Goal: Information Seeking & Learning: Learn about a topic

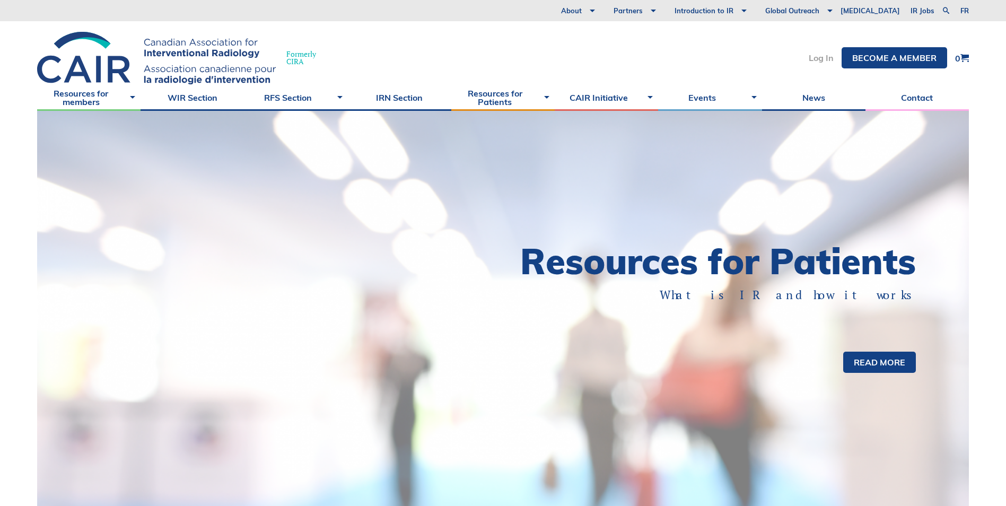
click at [819, 60] on link "Log In" at bounding box center [821, 58] width 25 height 8
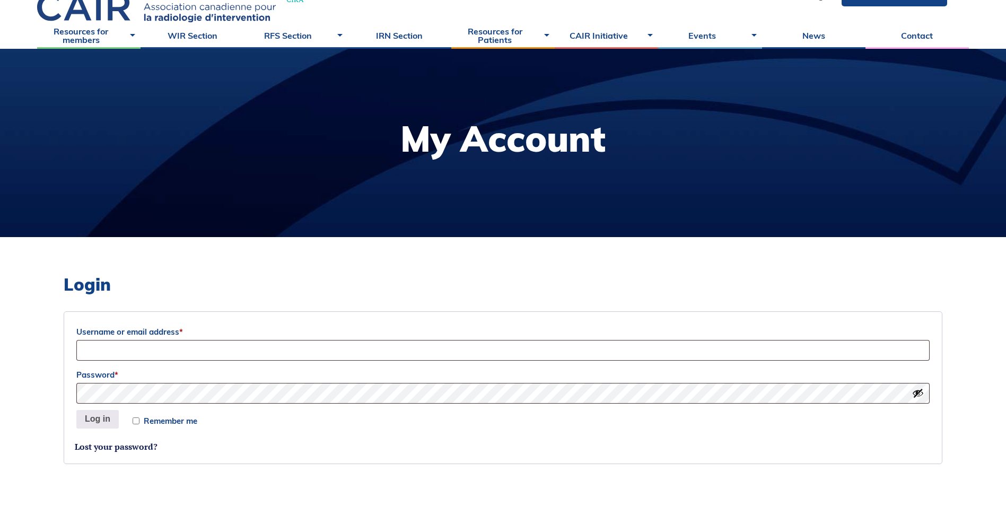
scroll to position [265, 0]
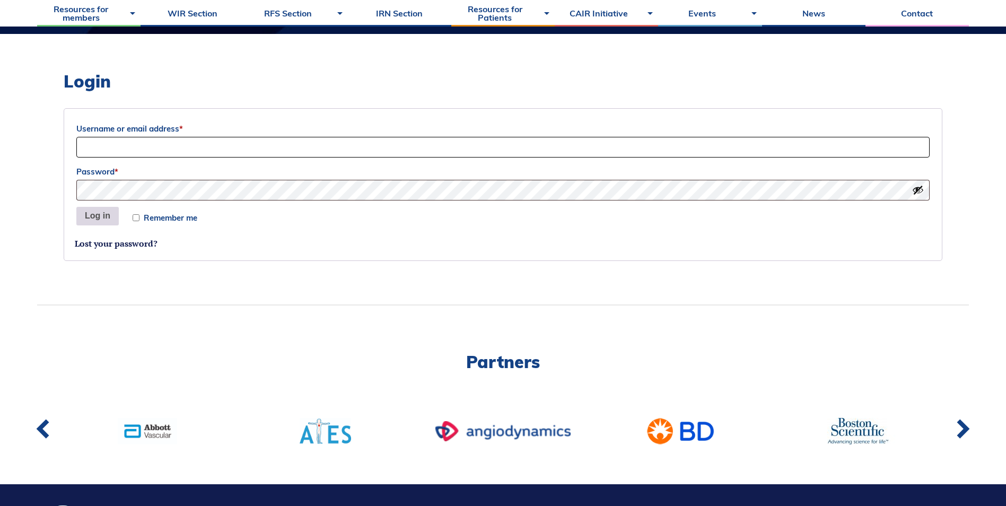
type input "sheila.sadri@terumomedical.com"
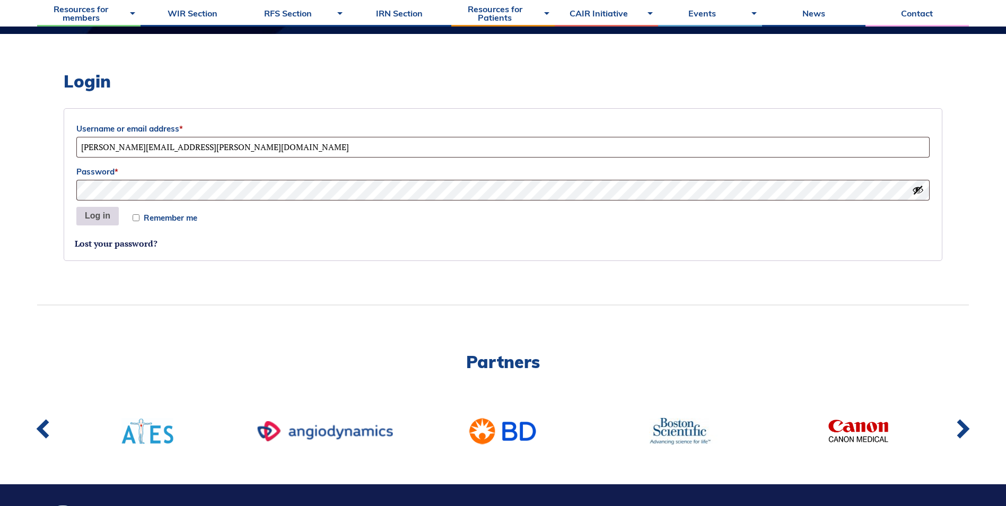
click at [104, 213] on button "Log in" at bounding box center [97, 216] width 42 height 19
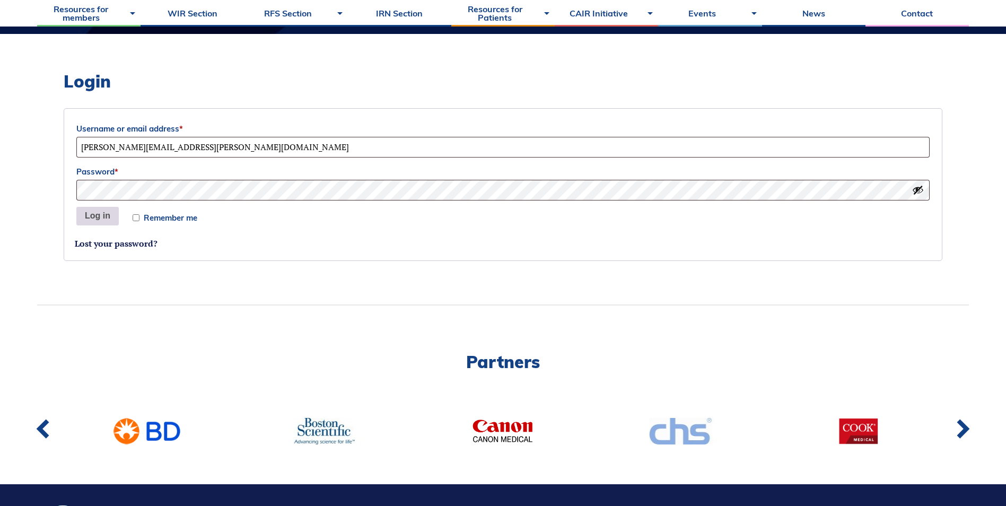
click at [101, 219] on button "Log in" at bounding box center [97, 216] width 42 height 19
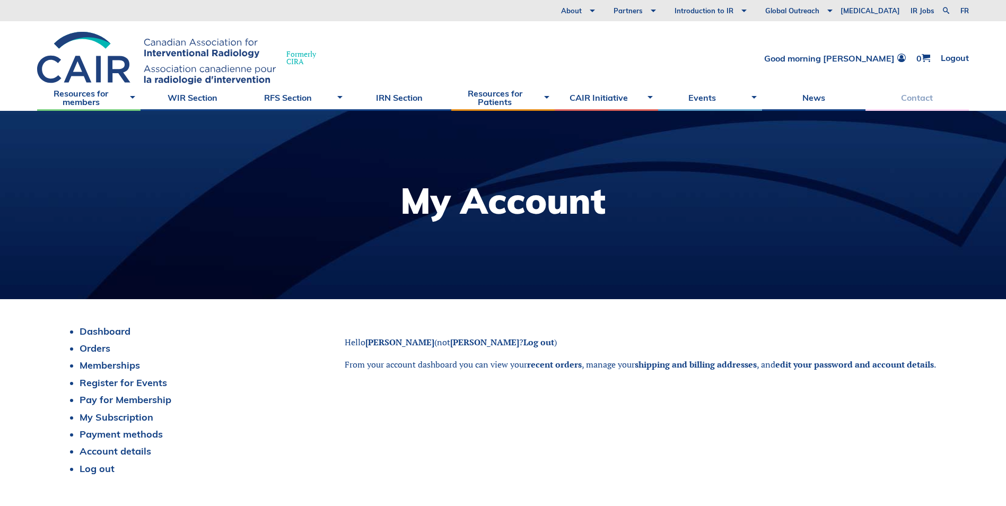
click at [905, 98] on link "Contact" at bounding box center [916, 97] width 103 height 27
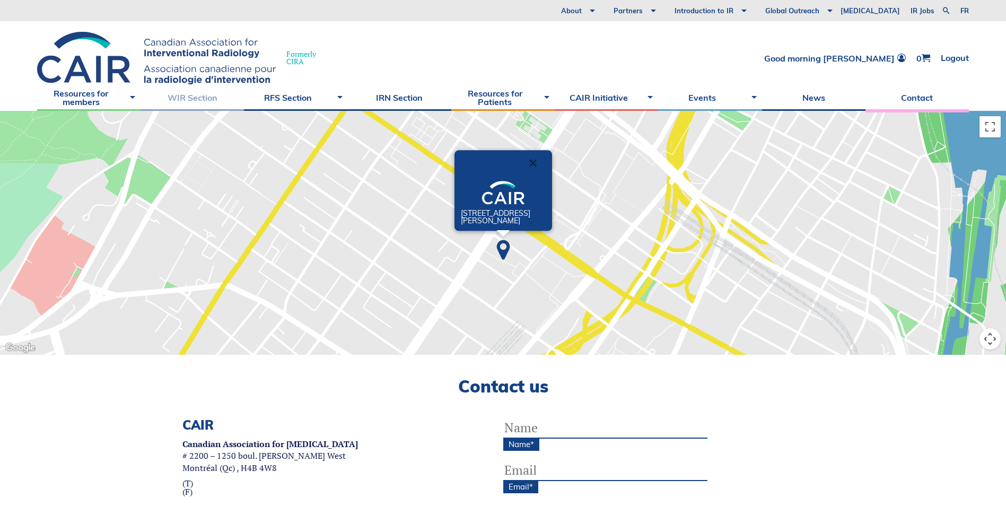
click at [195, 97] on link "WIR Section" at bounding box center [192, 97] width 103 height 27
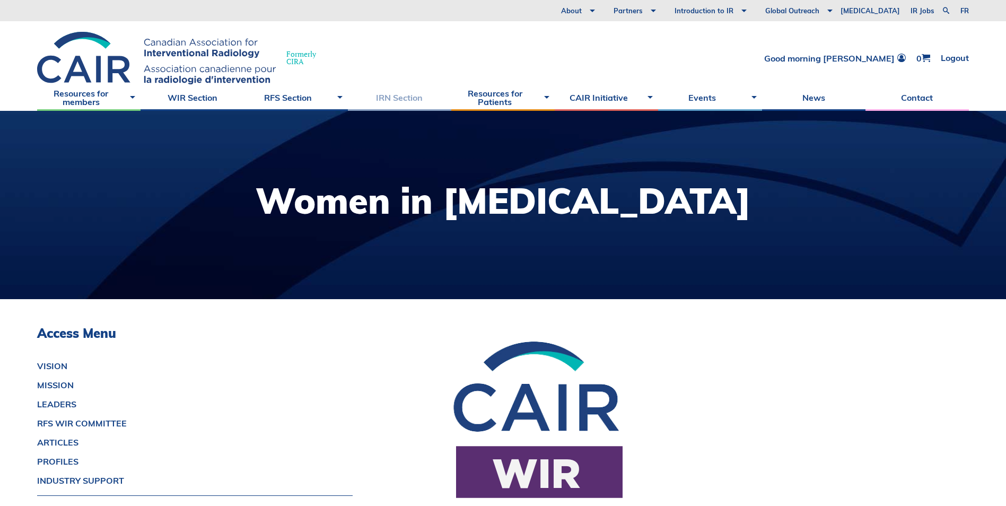
click at [394, 95] on link "IRN Section" at bounding box center [399, 97] width 103 height 27
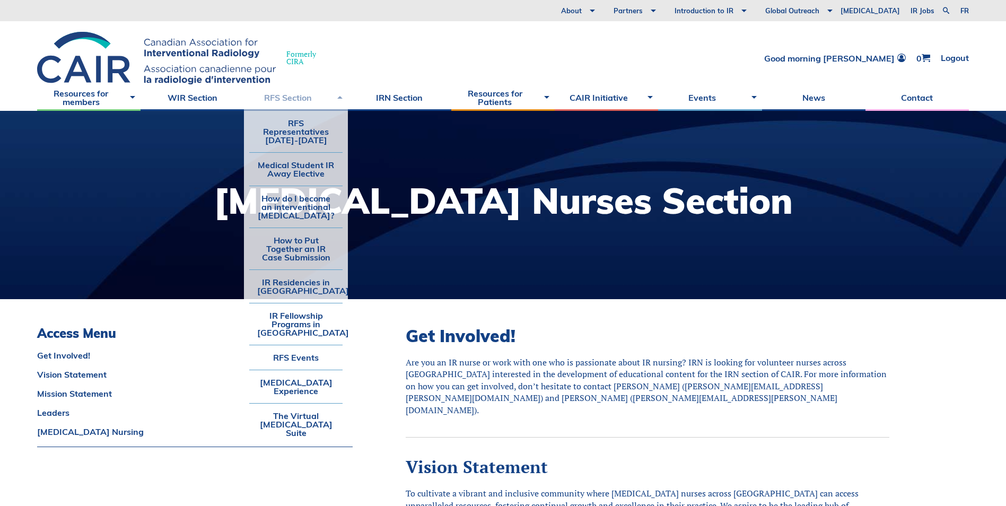
click at [303, 98] on link "RFS Section" at bounding box center [295, 97] width 103 height 27
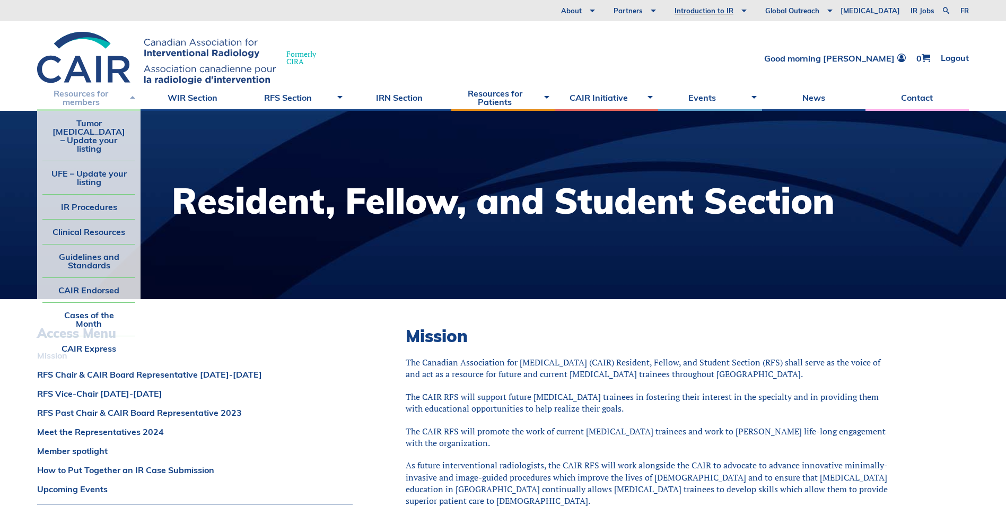
click at [88, 100] on link "Resources for members" at bounding box center [88, 97] width 103 height 27
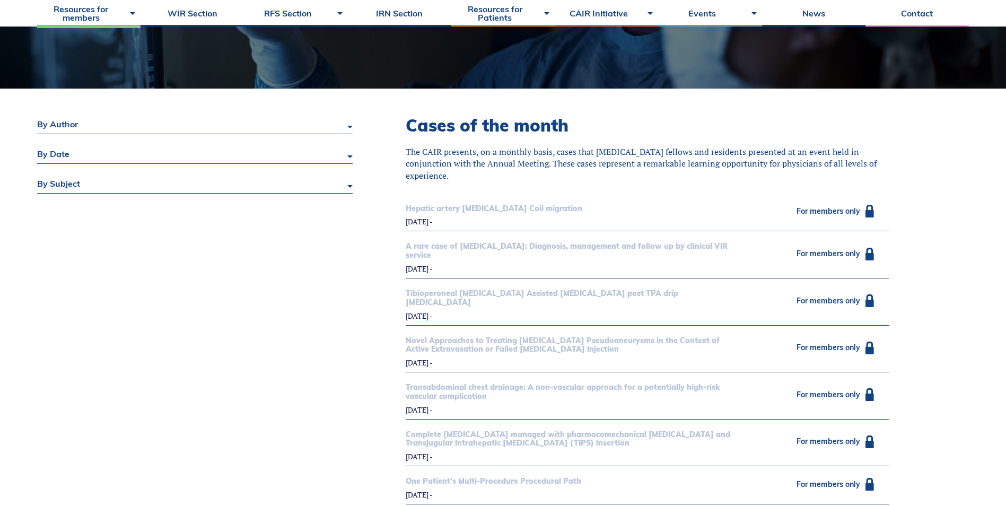
scroll to position [212, 0]
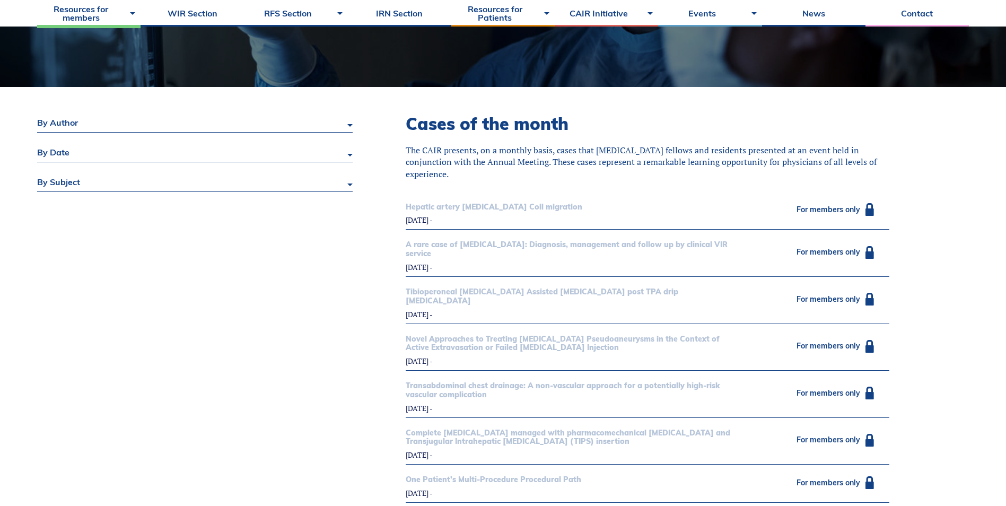
click at [190, 128] on div "By author" at bounding box center [195, 122] width 316 height 19
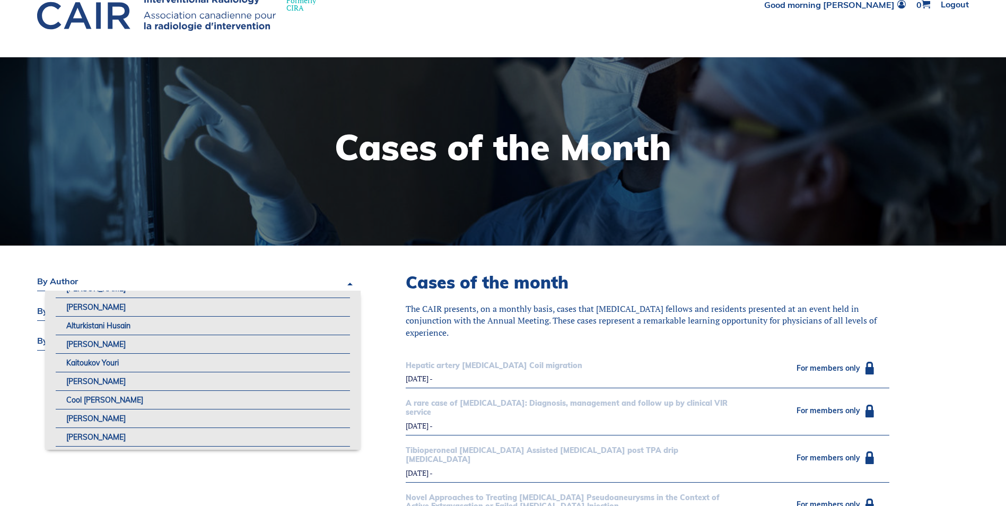
scroll to position [159, 0]
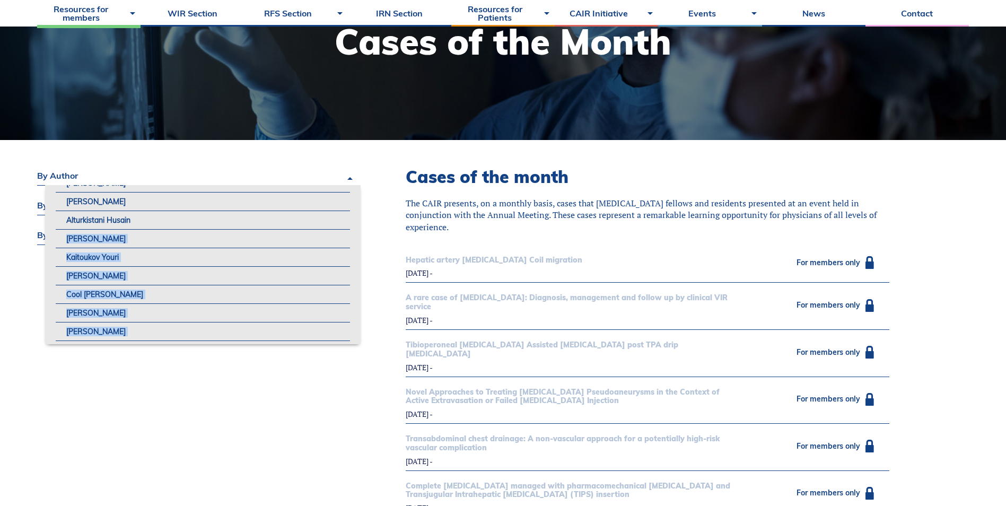
drag, startPoint x: 357, startPoint y: 340, endPoint x: 351, endPoint y: 180, distance: 159.7
click at [351, 186] on ul "[PERSON_NAME] [PERSON_NAME] Drs. [PERSON_NAME] and [PERSON_NAME] [PERSON_NAME] …" at bounding box center [203, 264] width 316 height 159
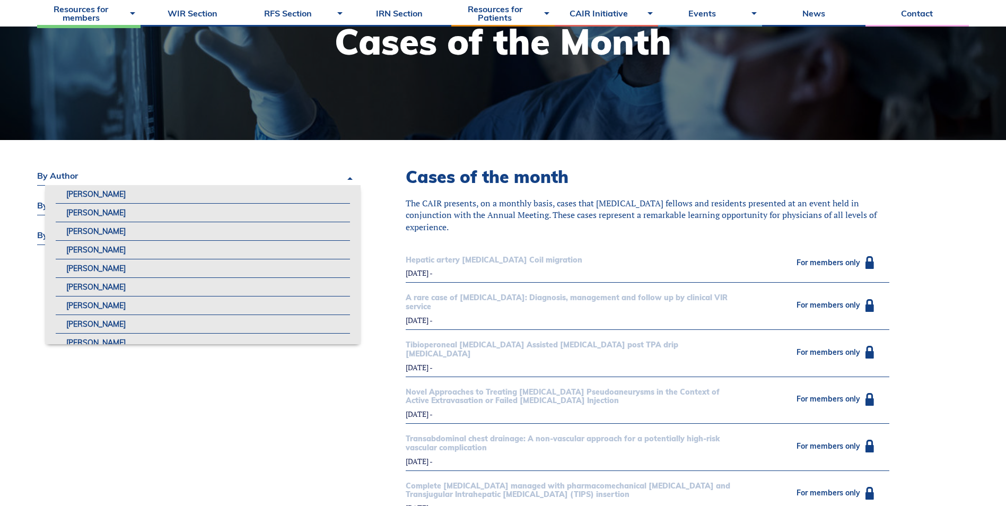
scroll to position [0, 0]
click at [139, 464] on div "By author [PERSON_NAME] [PERSON_NAME] Drs. [PERSON_NAME] and [PERSON_NAME] [PER…" at bounding box center [195, 463] width 316 height 592
click at [453, 260] on span "Hepatic artery [MEDICAL_DATA] Coil migration" at bounding box center [575, 260] width 338 height 9
